Goal: Check status: Check status

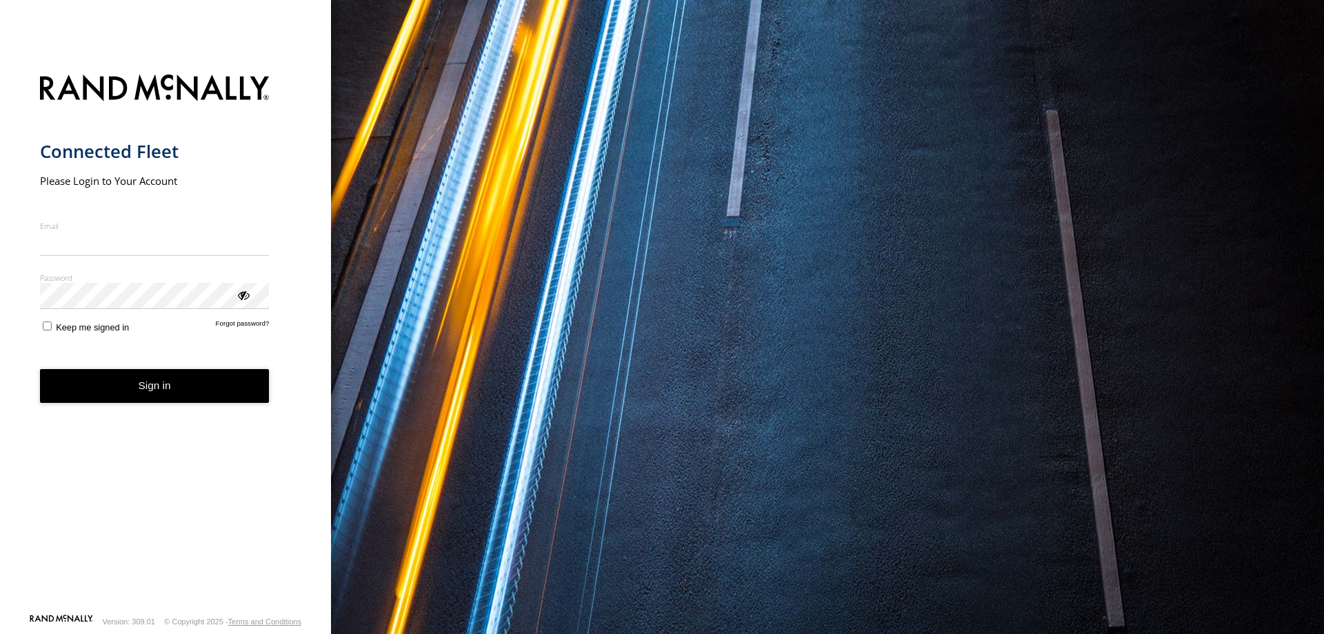
click at [92, 239] on input "Email" at bounding box center [155, 243] width 230 height 25
type input "**********"
click at [177, 386] on button "Sign in" at bounding box center [155, 386] width 230 height 34
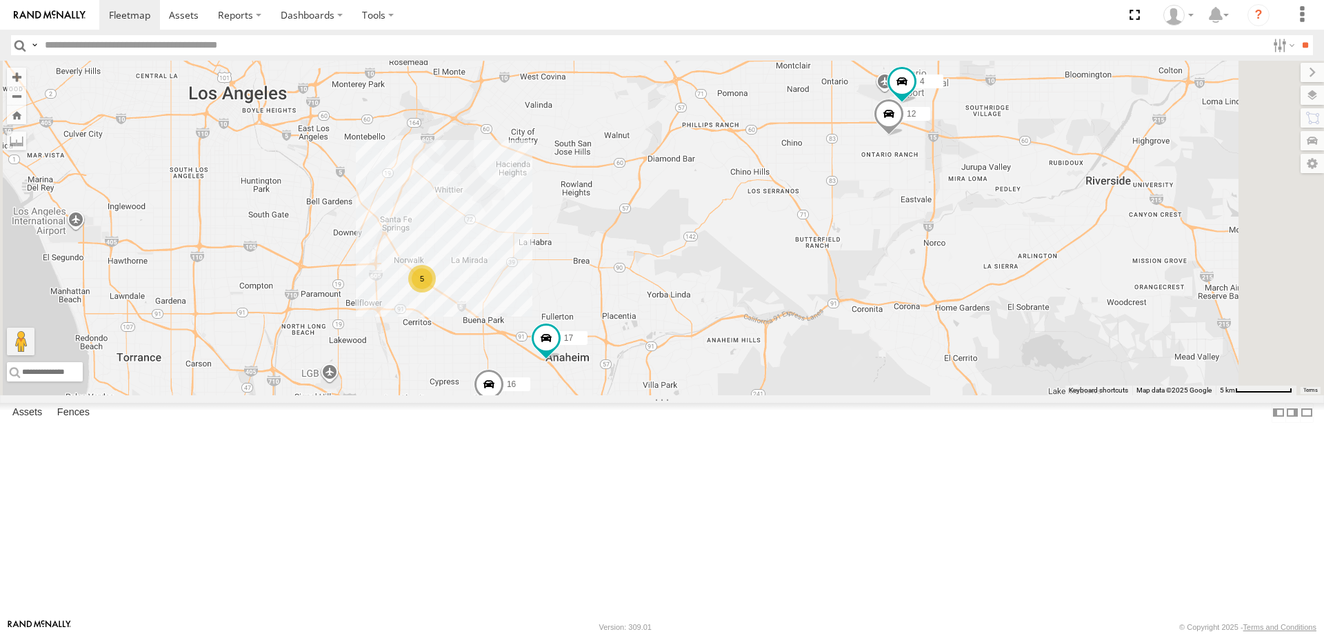
click at [0, 0] on div "16" at bounding box center [0, 0] width 0 height 0
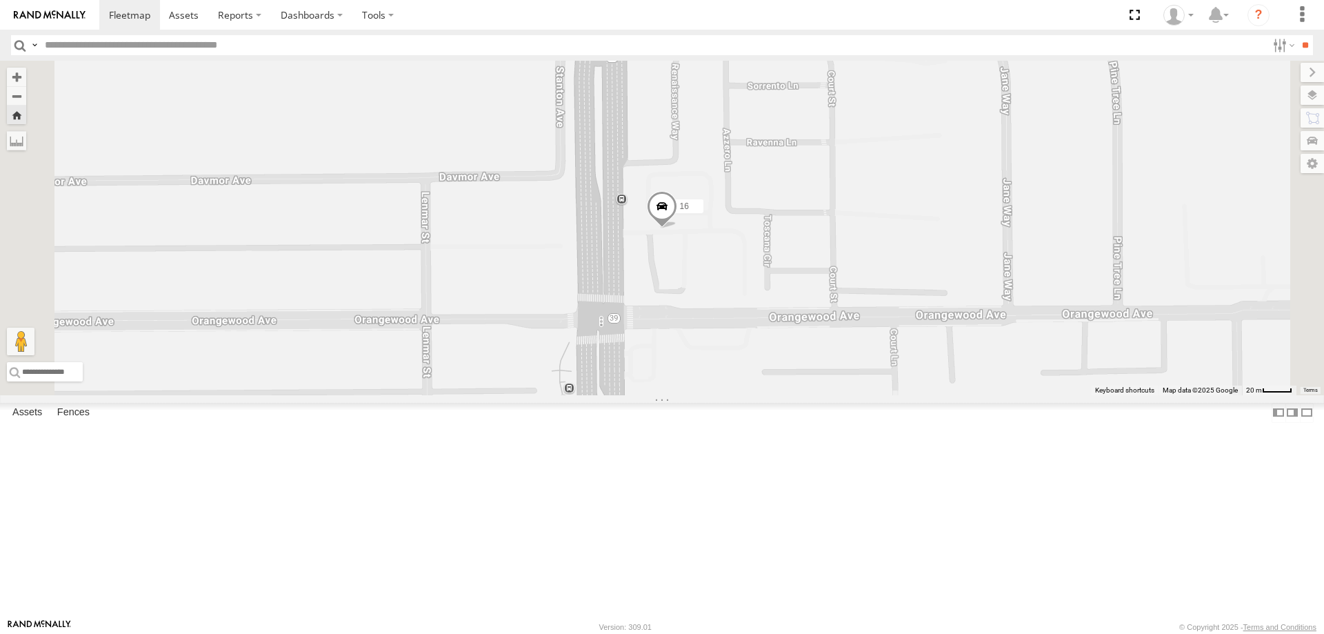
click at [0, 0] on link at bounding box center [0, 0] width 0 height 0
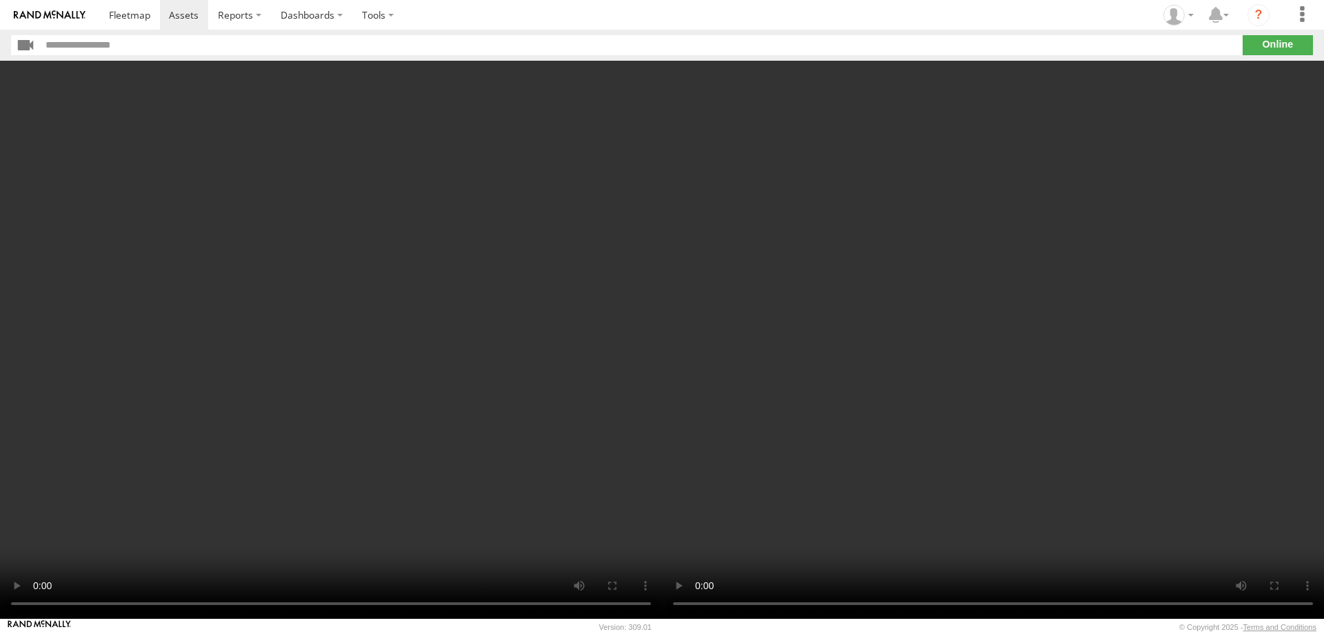
click at [901, 448] on video at bounding box center [993, 340] width 662 height 558
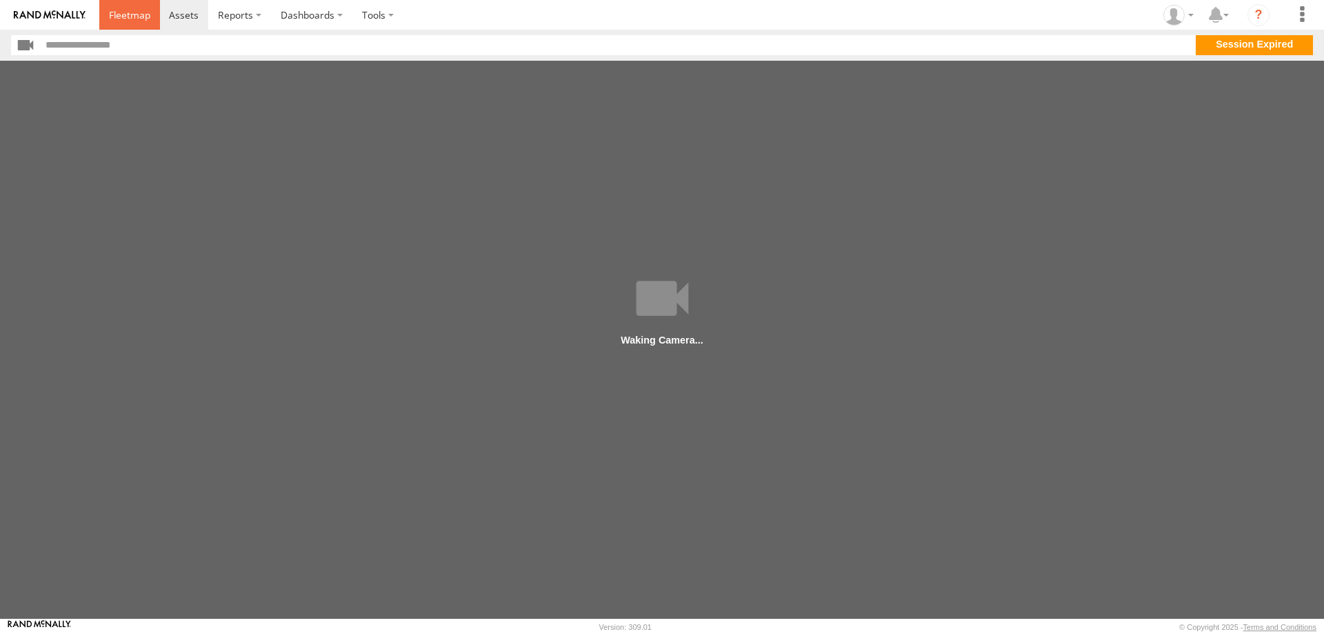
click at [122, 14] on span at bounding box center [129, 14] width 41 height 13
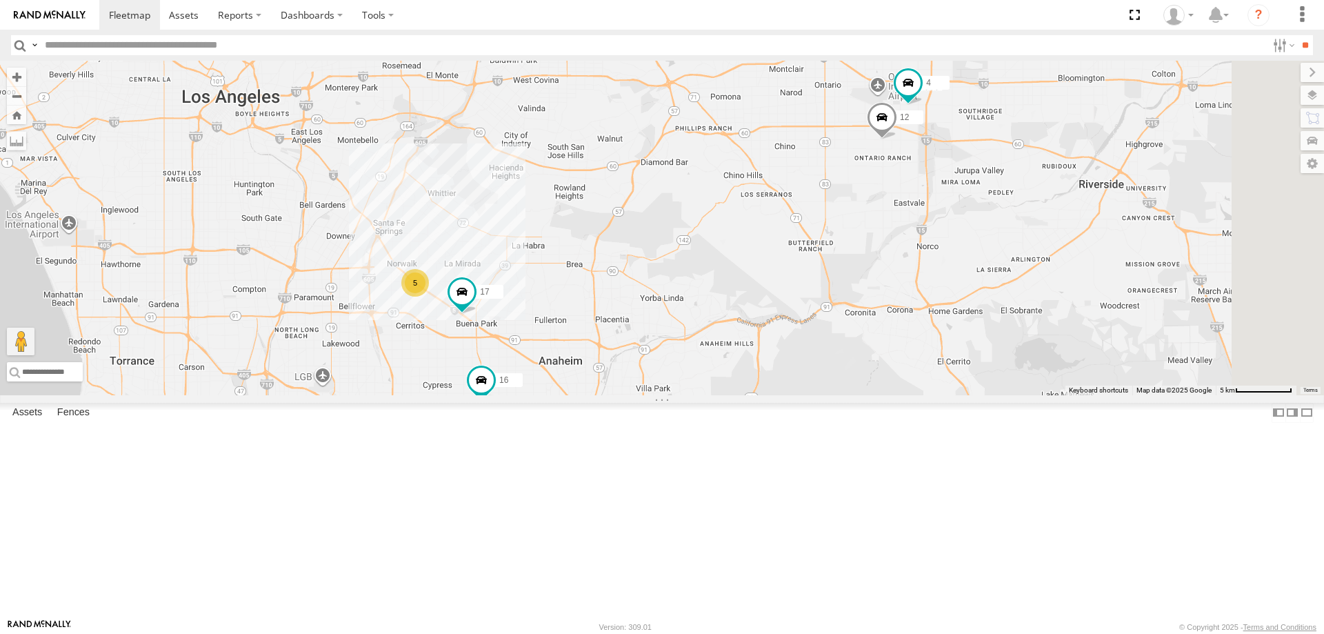
click at [0, 0] on link at bounding box center [0, 0] width 0 height 0
click at [494, 376] on span at bounding box center [481, 363] width 25 height 25
click at [0, 0] on link at bounding box center [0, 0] width 0 height 0
